Goal: Find contact information: Find contact information

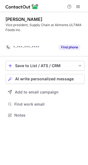
scroll to position [102, 88]
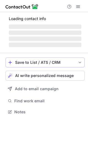
scroll to position [111, 88]
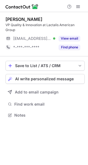
scroll to position [111, 88]
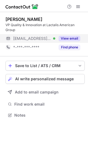
click at [66, 38] on button "View email" at bounding box center [69, 38] width 22 height 5
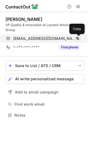
click at [78, 38] on span at bounding box center [77, 38] width 4 height 4
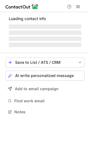
scroll to position [120, 88]
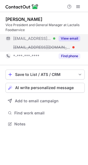
click at [72, 37] on button "View email" at bounding box center [69, 38] width 22 height 5
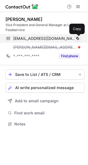
click at [77, 39] on span at bounding box center [77, 38] width 4 height 4
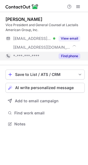
scroll to position [120, 88]
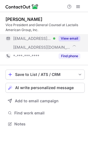
click at [70, 38] on button "View email" at bounding box center [69, 38] width 22 height 5
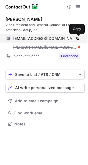
click at [78, 37] on span at bounding box center [77, 38] width 4 height 4
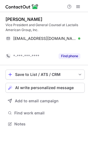
scroll to position [111, 88]
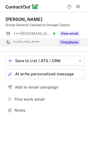
scroll to position [3, 3]
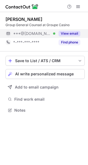
click at [71, 33] on button "View email" at bounding box center [69, 33] width 22 height 5
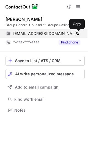
click at [78, 33] on span at bounding box center [77, 33] width 4 height 4
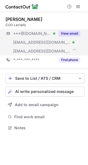
scroll to position [124, 88]
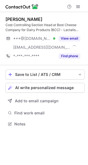
scroll to position [120, 88]
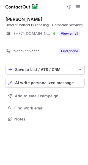
scroll to position [106, 88]
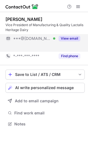
scroll to position [111, 88]
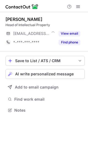
scroll to position [3, 3]
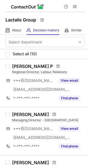
click at [32, 19] on h1 "Lactalis Group" at bounding box center [20, 19] width 30 height 7
click at [15, 26] on div "About About Company" at bounding box center [13, 30] width 16 height 9
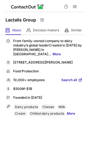
click at [74, 79] on span "Search all" at bounding box center [69, 80] width 16 height 5
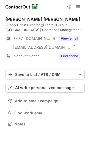
scroll to position [120, 88]
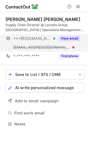
click at [78, 37] on button "View email" at bounding box center [69, 38] width 22 height 5
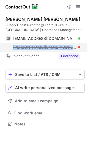
drag, startPoint x: 11, startPoint y: 47, endPoint x: 60, endPoint y: 51, distance: 49.4
click at [60, 51] on div "artur.santos@lactalis.com" at bounding box center [42, 47] width 75 height 9
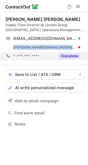
copy span "artur.santos@lactalis.com"
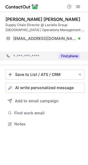
scroll to position [111, 88]
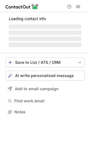
scroll to position [3, 3]
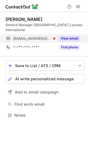
click at [66, 36] on button "View email" at bounding box center [69, 38] width 22 height 5
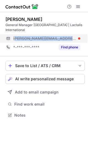
drag, startPoint x: 14, startPoint y: 34, endPoint x: 67, endPoint y: 33, distance: 53.3
click at [67, 36] on div "thibault.phulpin@lactalis.com" at bounding box center [46, 38] width 67 height 5
drag, startPoint x: 12, startPoint y: 34, endPoint x: 67, endPoint y: 34, distance: 54.9
click at [67, 34] on div "thibault.phulpin@lactalis.com" at bounding box center [42, 38] width 75 height 9
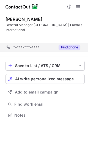
scroll to position [97, 88]
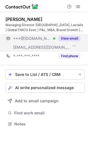
scroll to position [120, 88]
click at [74, 38] on button "View email" at bounding box center [69, 38] width 22 height 5
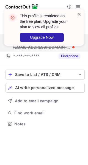
click at [80, 13] on span at bounding box center [79, 14] width 4 height 5
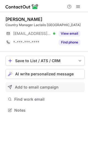
scroll to position [106, 88]
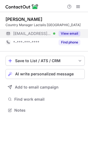
click at [73, 35] on button "View email" at bounding box center [69, 33] width 22 height 5
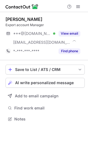
scroll to position [115, 88]
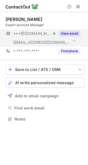
click at [69, 33] on button "View email" at bounding box center [69, 33] width 22 height 5
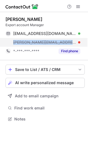
drag, startPoint x: 10, startPoint y: 43, endPoint x: 57, endPoint y: 44, distance: 46.7
click at [57, 44] on div "tony.lin@lactalis.com" at bounding box center [42, 42] width 75 height 9
copy span "tony.lin@lactalis.com"
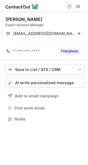
scroll to position [106, 88]
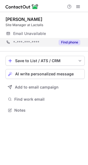
scroll to position [3, 3]
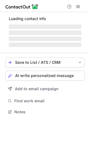
scroll to position [111, 88]
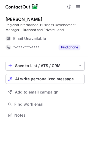
scroll to position [111, 88]
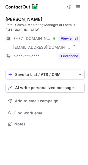
scroll to position [120, 88]
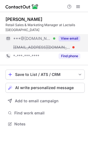
click at [69, 38] on button "View email" at bounding box center [69, 38] width 22 height 5
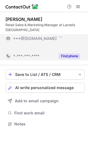
scroll to position [111, 88]
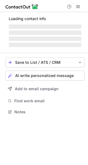
scroll to position [3, 3]
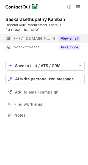
click at [72, 36] on button "View email" at bounding box center [69, 38] width 22 height 5
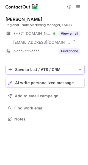
scroll to position [115, 88]
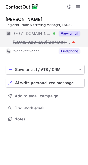
click at [69, 34] on button "View email" at bounding box center [69, 33] width 22 height 5
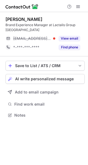
scroll to position [111, 88]
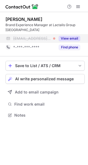
click at [63, 39] on button "View email" at bounding box center [69, 38] width 22 height 5
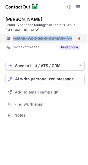
drag, startPoint x: 11, startPoint y: 39, endPoint x: 74, endPoint y: 39, distance: 63.2
click at [74, 39] on div "meagan.churchley@lactalis.com" at bounding box center [42, 38] width 75 height 9
copy div "meagan.churchley@lactalis.com"
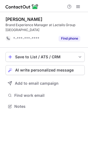
scroll to position [102, 88]
